Goal: Transaction & Acquisition: Purchase product/service

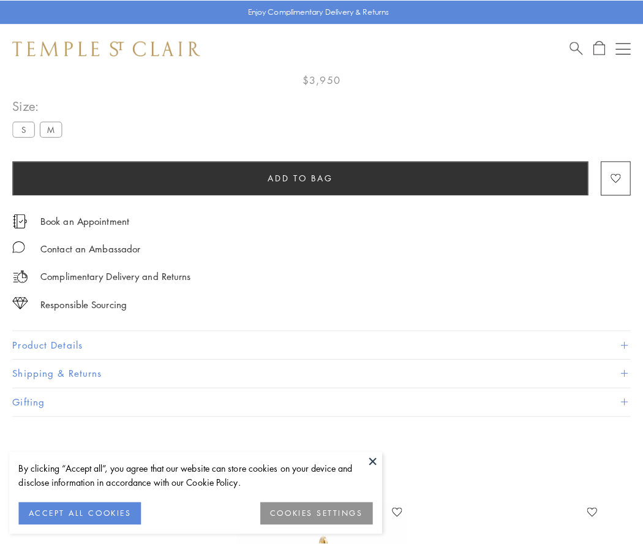
scroll to position [72, 0]
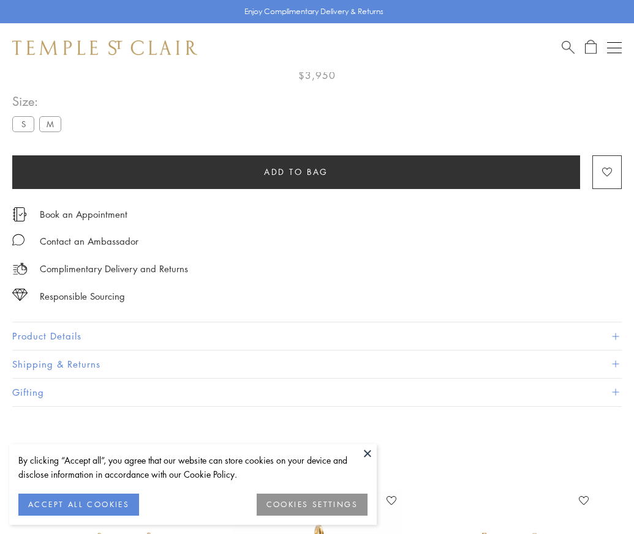
click at [296, 171] on span "Add to bag" at bounding box center [296, 171] width 64 height 13
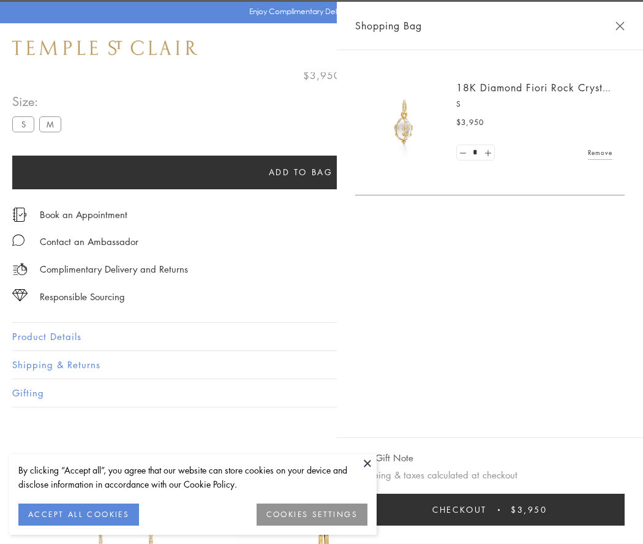
click at [624, 509] on button "Checkout $3,950" at bounding box center [489, 509] width 269 height 32
